Goal: Manage account settings

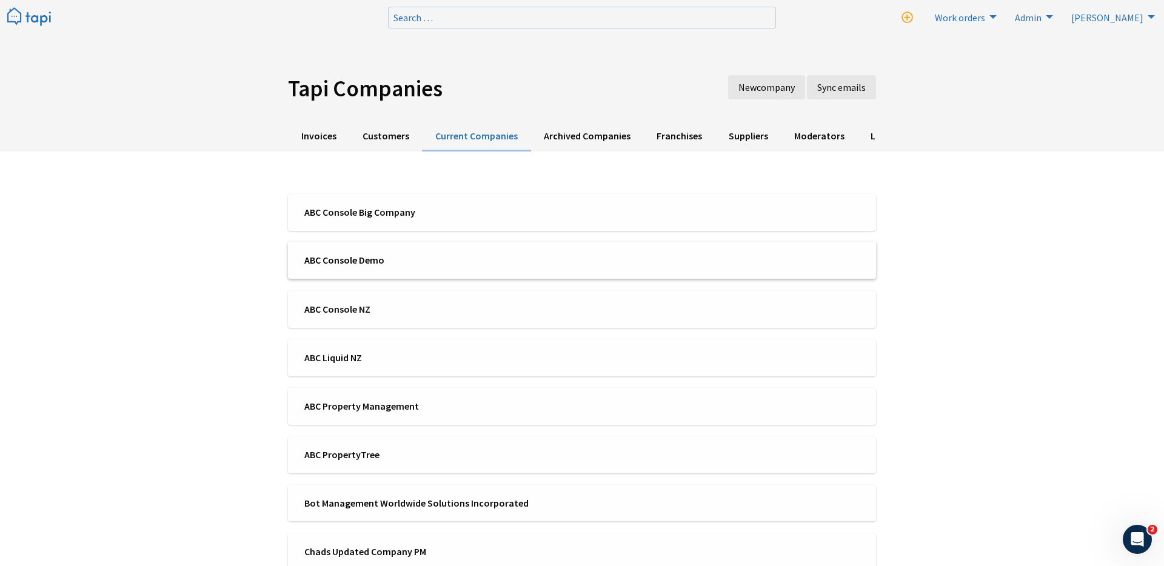
click at [394, 262] on span "ABC Console Demo" at bounding box center [439, 260] width 270 height 13
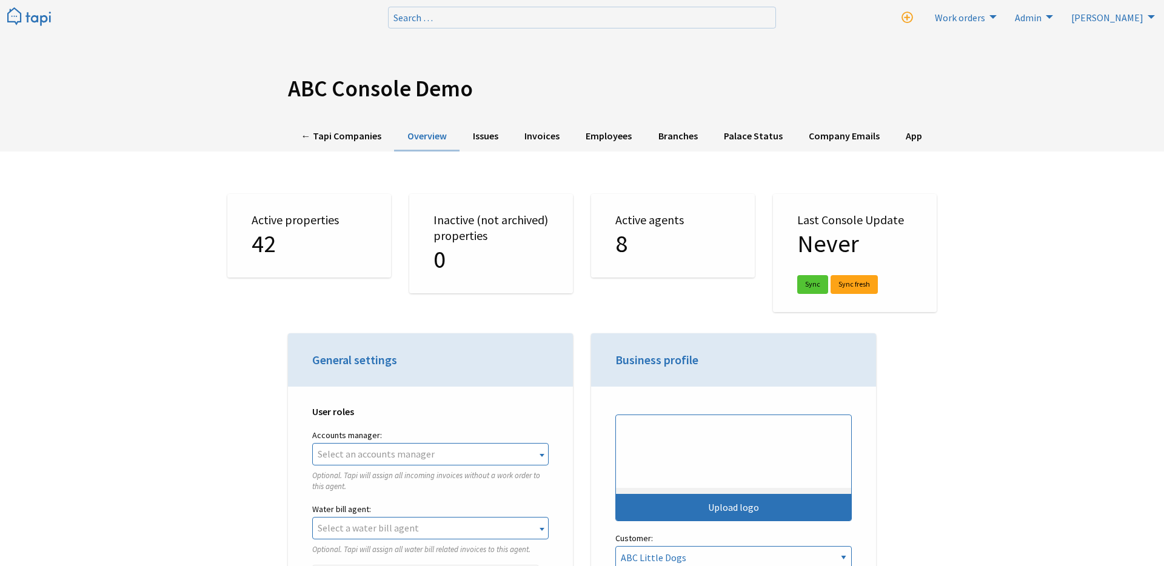
select select "TAPI"
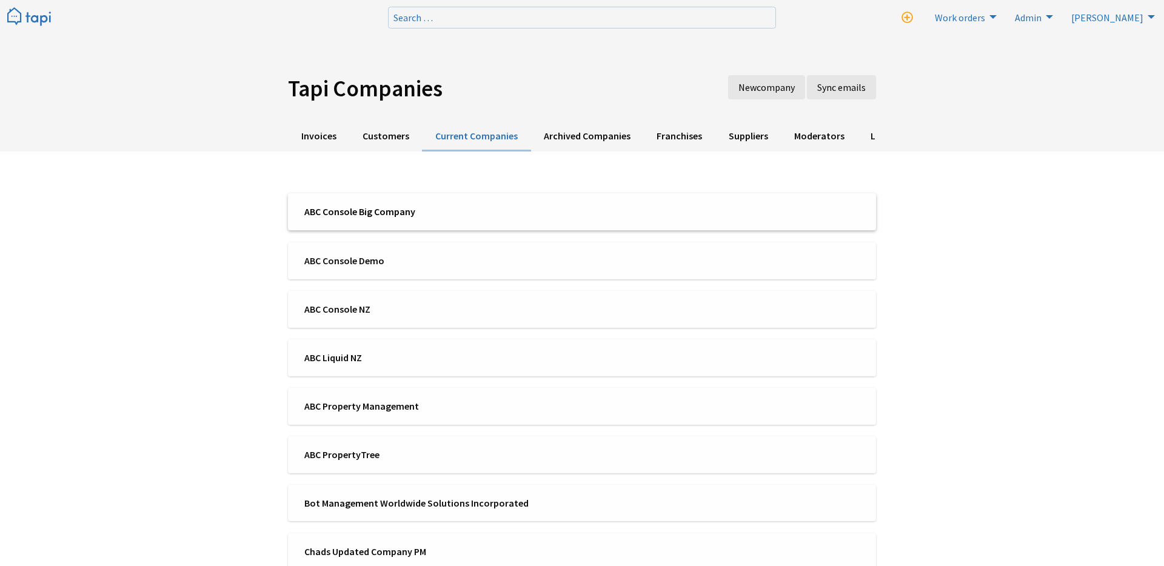
click at [443, 206] on span "ABC Console Big Company" at bounding box center [439, 211] width 270 height 13
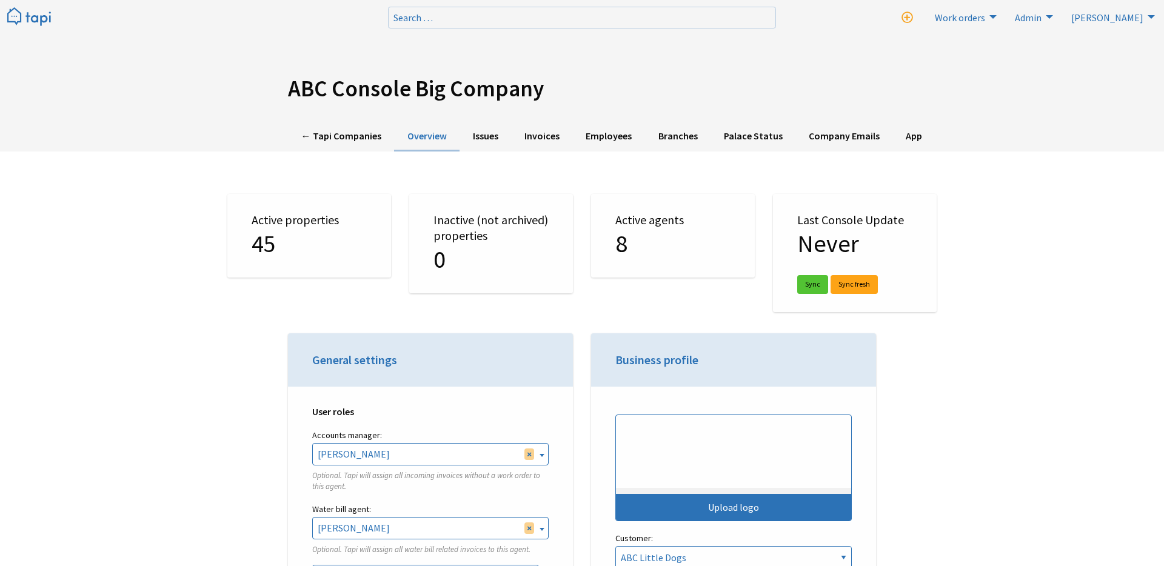
select select "TAPI"
click at [605, 136] on link "Employees" at bounding box center [609, 137] width 72 height 30
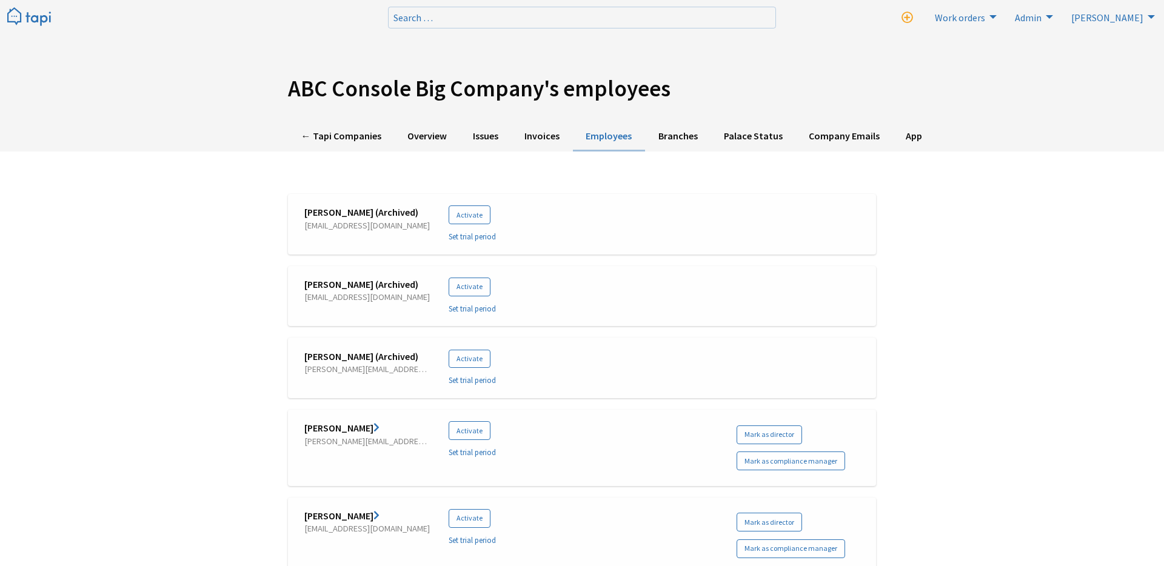
click at [321, 428] on link "Nils Johnsson" at bounding box center [341, 428] width 75 height 12
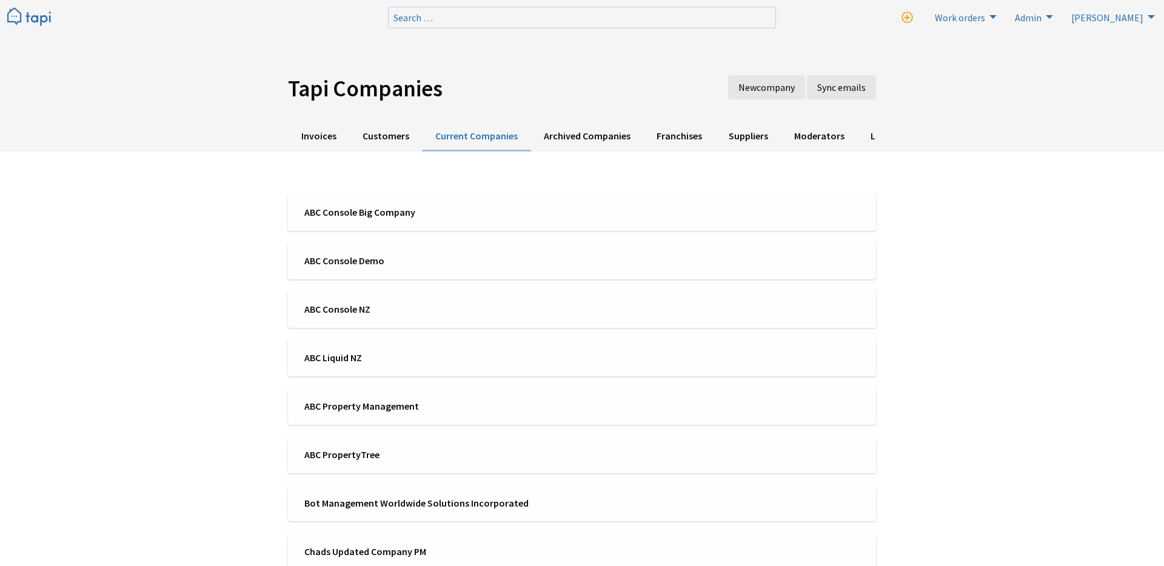
click at [35, 19] on img at bounding box center [29, 17] width 44 height 20
